Goal: Task Accomplishment & Management: Use online tool/utility

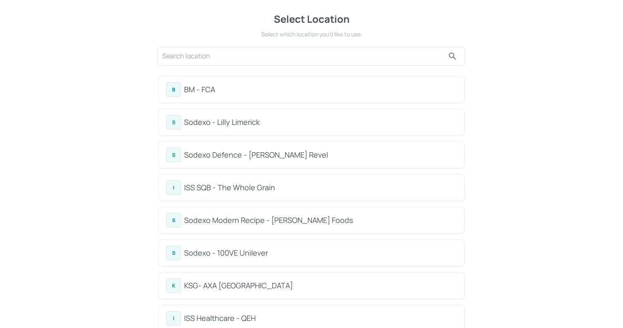
click at [249, 88] on div "BM - FCA" at bounding box center [320, 89] width 273 height 11
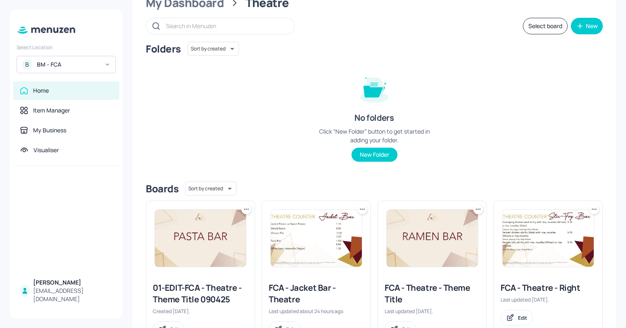
scroll to position [51, 0]
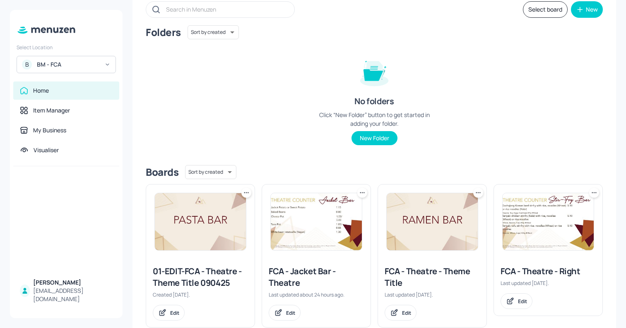
click at [431, 244] on img at bounding box center [432, 221] width 91 height 57
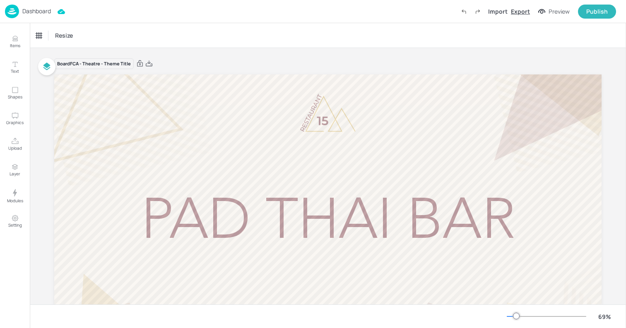
click at [518, 12] on div "Export" at bounding box center [520, 11] width 19 height 9
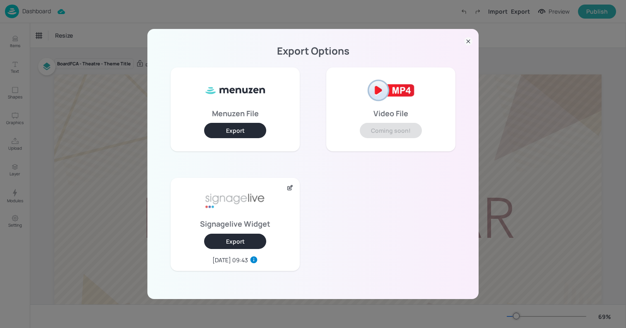
click at [249, 236] on button "Export" at bounding box center [235, 241] width 62 height 15
